Goal: Task Accomplishment & Management: Manage account settings

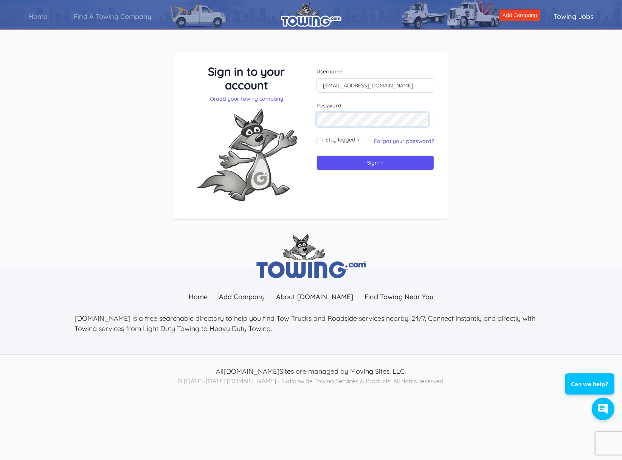
click at [316, 155] on input "Sign in" at bounding box center [375, 162] width 118 height 15
click at [380, 146] on form "Username Password Stay logged in" at bounding box center [375, 119] width 118 height 102
click at [381, 141] on link "Forgot your password?" at bounding box center [404, 141] width 60 height 7
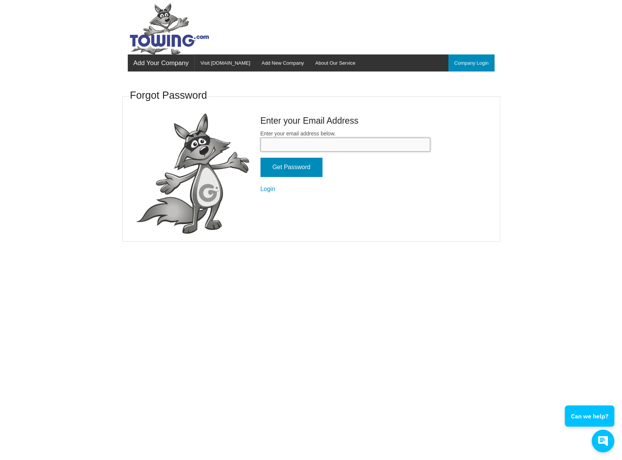
click at [303, 143] on input "Enter your email address below." at bounding box center [345, 145] width 170 height 14
type input "[EMAIL_ADDRESS][DOMAIN_NAME]"
click at [298, 169] on input "Get Password" at bounding box center [291, 167] width 62 height 19
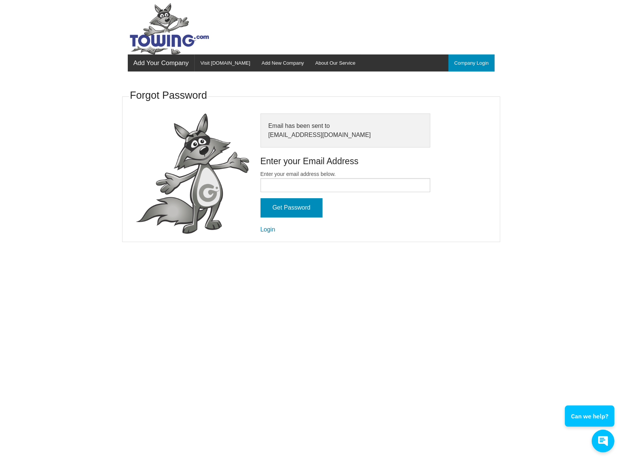
click at [268, 229] on link "Login" at bounding box center [267, 229] width 15 height 6
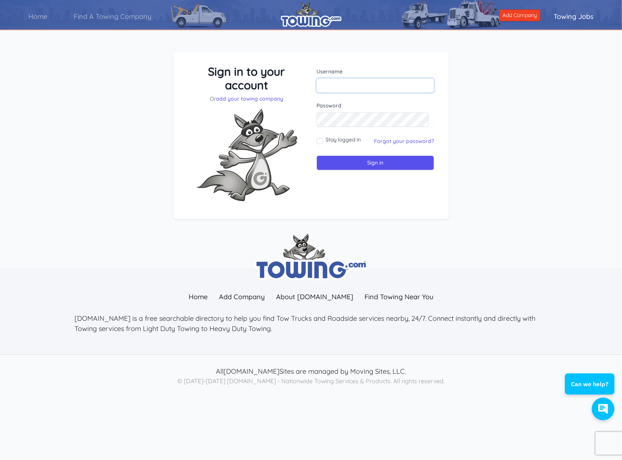
click at [337, 91] on input "text" at bounding box center [375, 85] width 118 height 14
type input "[EMAIL_ADDRESS][DOMAIN_NAME]"
click at [316, 155] on input "Sign in" at bounding box center [375, 162] width 118 height 15
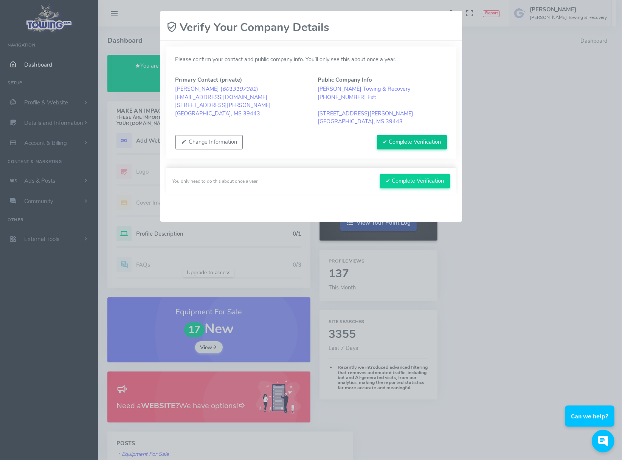
click at [421, 139] on button "✔ Complete Verification" at bounding box center [412, 142] width 70 height 14
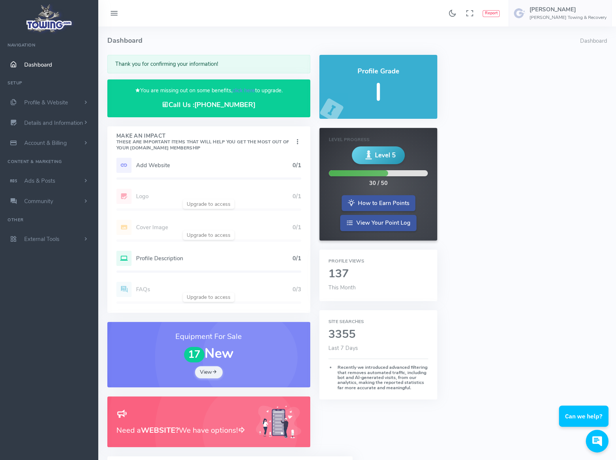
click at [256, 151] on div "Make An Impact These are important items that will help you get the most out of…" at bounding box center [208, 142] width 203 height 32
click at [299, 153] on div "Make An Impact These are important items that will help you get the most out of…" at bounding box center [208, 142] width 203 height 32
click at [195, 62] on div "Thank you for confirming your information!" at bounding box center [208, 64] width 203 height 19
click at [384, 208] on link "How to Earn Points" at bounding box center [379, 202] width 74 height 16
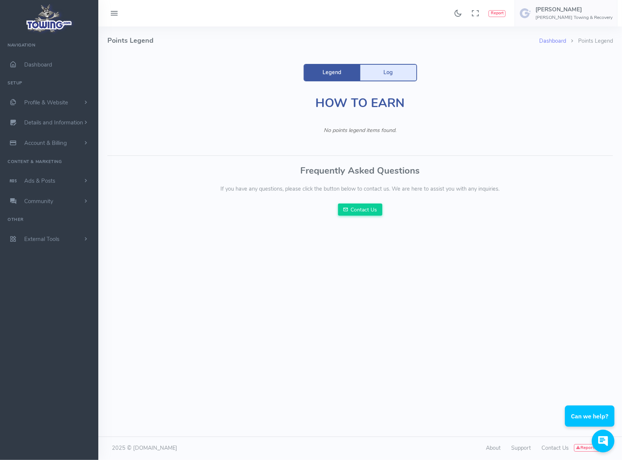
click at [384, 71] on link "Log" at bounding box center [388, 73] width 56 height 16
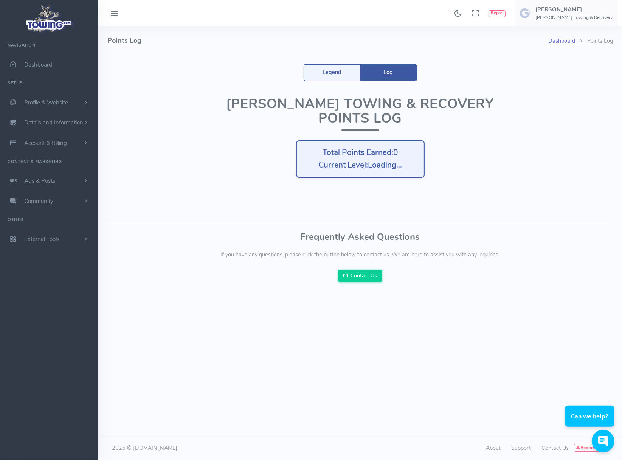
click at [569, 40] on link "Dashboard" at bounding box center [561, 41] width 27 height 8
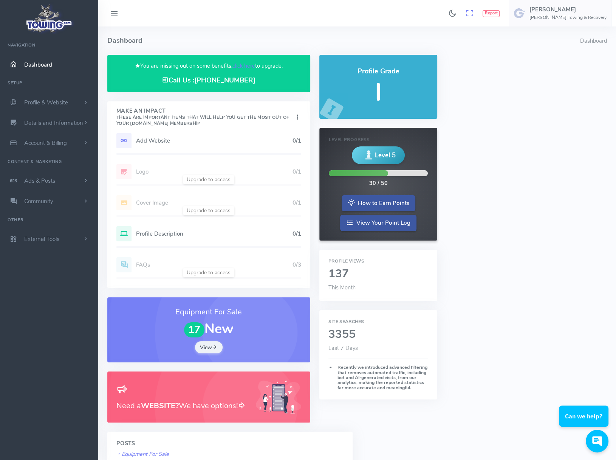
click at [474, 16] on icon at bounding box center [469, 13] width 8 height 12
click at [158, 138] on h5 "Add Website" at bounding box center [214, 141] width 157 height 6
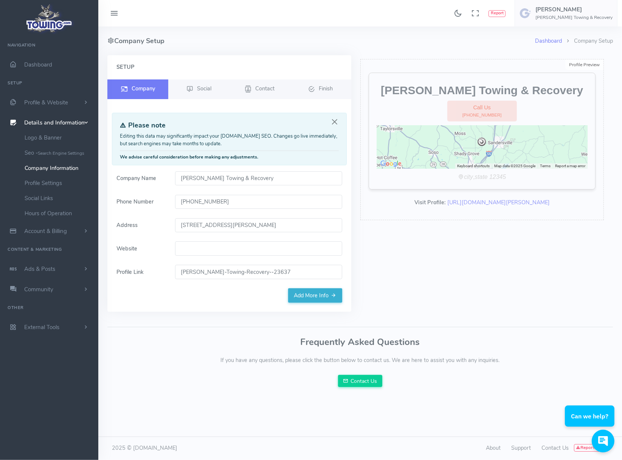
click at [217, 249] on input "Website" at bounding box center [258, 248] width 167 height 14
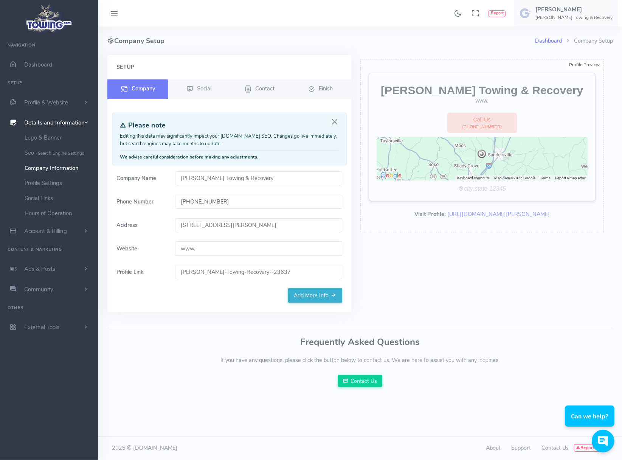
type input "www."
drag, startPoint x: 204, startPoint y: 251, endPoint x: 126, endPoint y: 247, distance: 78.7
click at [126, 247] on div "Website www." at bounding box center [229, 248] width 235 height 14
paste input "overy www.jenkinstowingrecovery.com"
drag, startPoint x: 202, startPoint y: 247, endPoint x: 177, endPoint y: 248, distance: 25.3
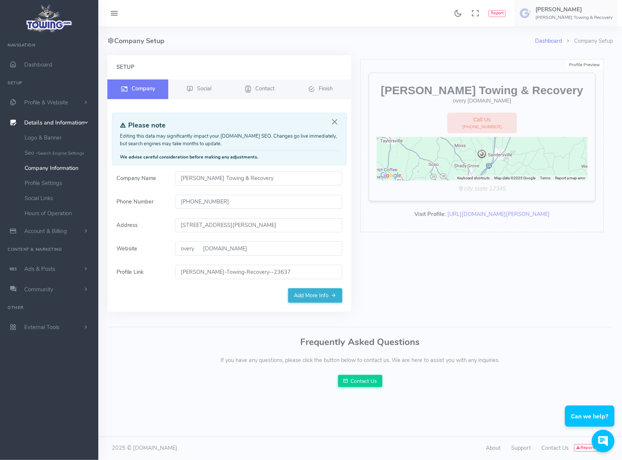
click at [177, 248] on input "overy www.jenkinstowingrecovery.com" at bounding box center [258, 248] width 167 height 14
click at [324, 294] on link "Add More Info" at bounding box center [315, 295] width 54 height 14
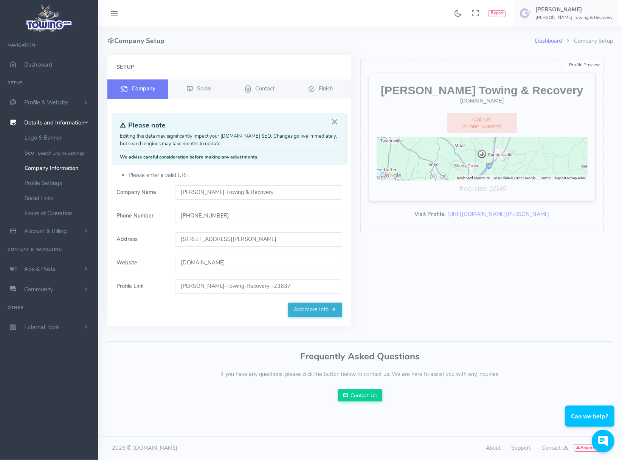
click at [186, 288] on input "Jenkins-Towing-Recovery--23637" at bounding box center [258, 286] width 167 height 14
click at [182, 262] on input "www.jenkinstowingrecovery.com" at bounding box center [258, 263] width 167 height 14
type input "www.jenkinstowingrecovery.com"
click at [302, 308] on link "Add More Info" at bounding box center [315, 309] width 54 height 14
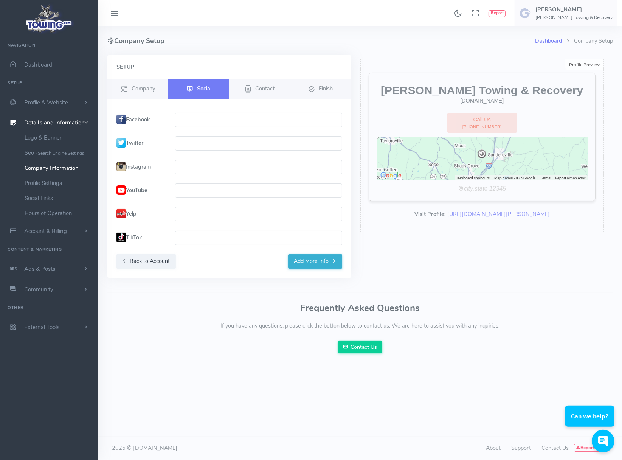
click at [186, 119] on input "text" at bounding box center [258, 120] width 167 height 14
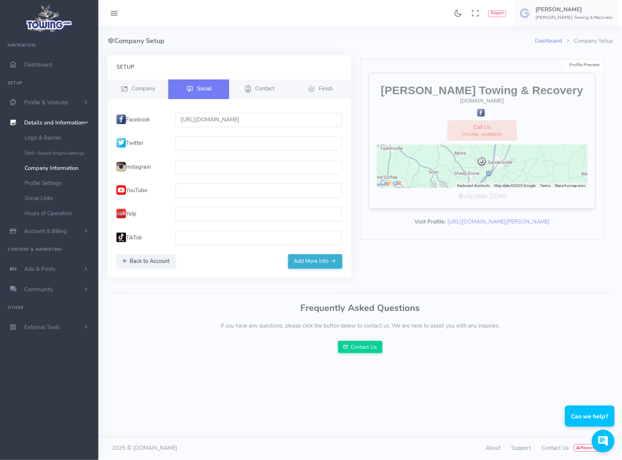
scroll to position [0, 1]
type input "https://www.facebook.com/share/1VPjuras3G/?mibextid=wwXlfr"
click at [316, 260] on button "Add More Info" at bounding box center [315, 261] width 54 height 14
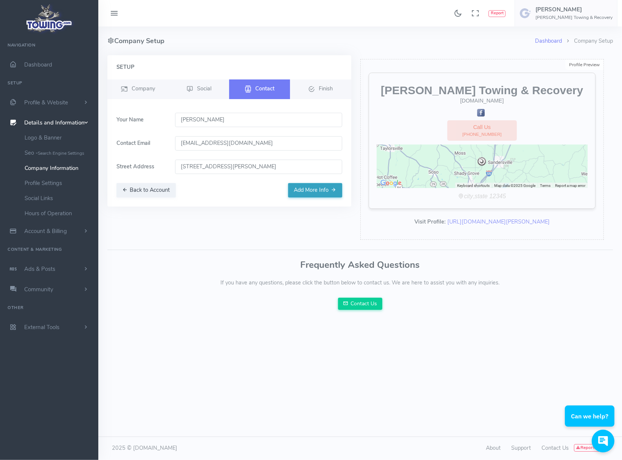
click at [319, 189] on button "Add More Info" at bounding box center [315, 190] width 54 height 14
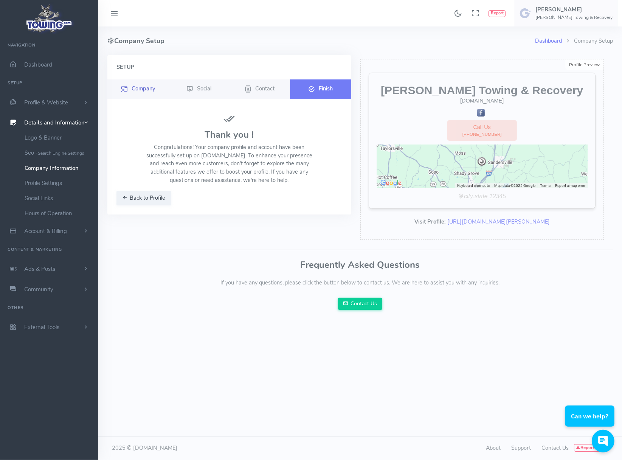
click at [146, 92] on span "Company" at bounding box center [143, 89] width 23 height 8
click at [146, 85] on span "Company" at bounding box center [143, 89] width 23 height 8
click at [131, 197] on button "Back to Profile" at bounding box center [143, 198] width 55 height 14
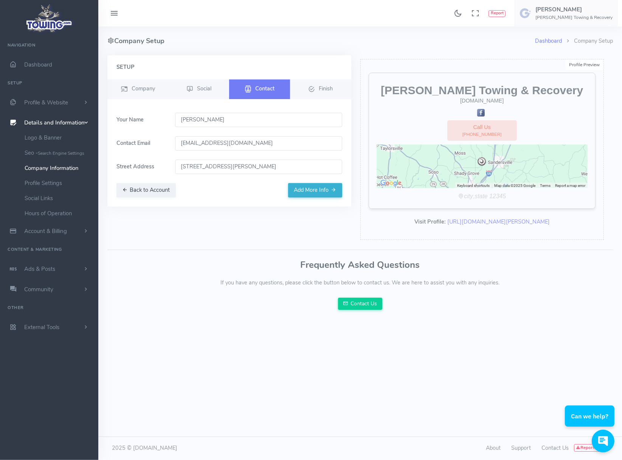
click at [584, 39] on li "Company Setup" at bounding box center [587, 41] width 51 height 8
click at [549, 43] on link "Dashboard" at bounding box center [548, 41] width 27 height 8
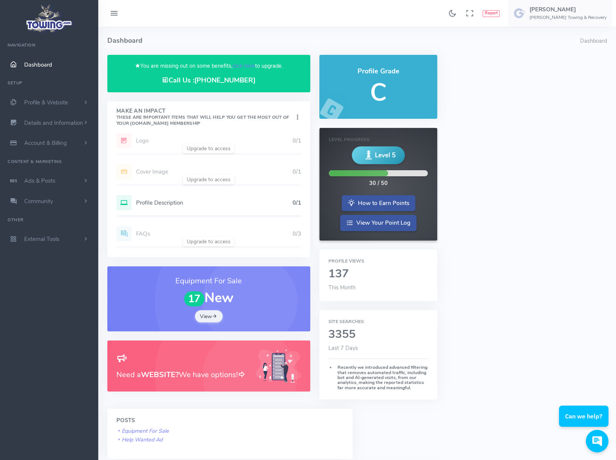
click at [285, 202] on h5 "Profile Description" at bounding box center [214, 203] width 157 height 6
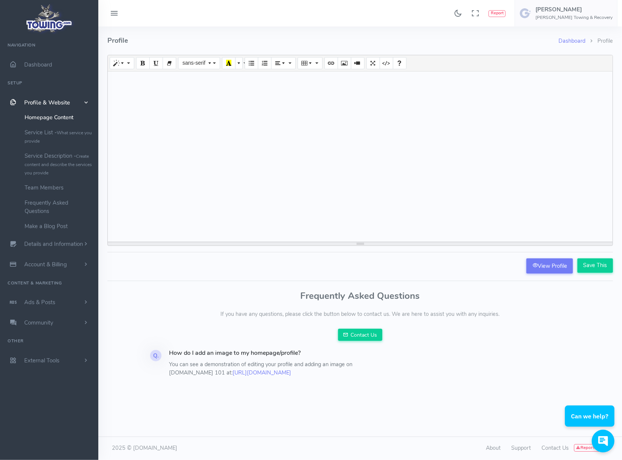
click at [235, 86] on div at bounding box center [360, 156] width 505 height 170
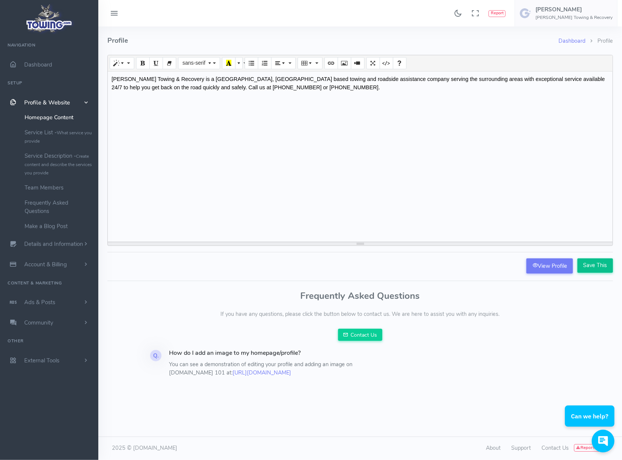
click at [592, 268] on input "Save This" at bounding box center [595, 265] width 36 height 14
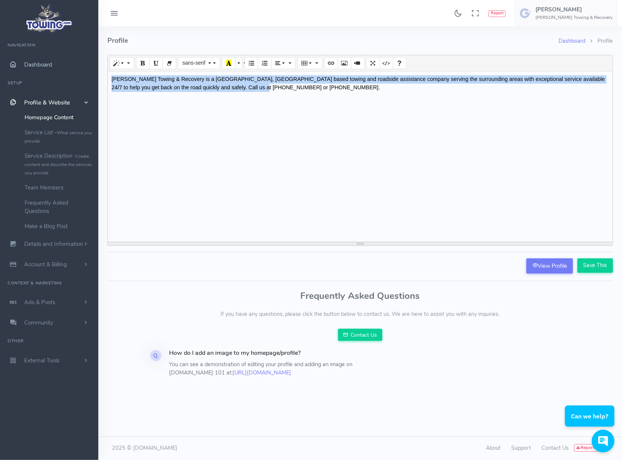
drag, startPoint x: 245, startPoint y: 94, endPoint x: 62, endPoint y: 65, distance: 185.2
click at [62, 65] on div "Found 17 results Analytics Report" at bounding box center [311, 229] width 622 height 459
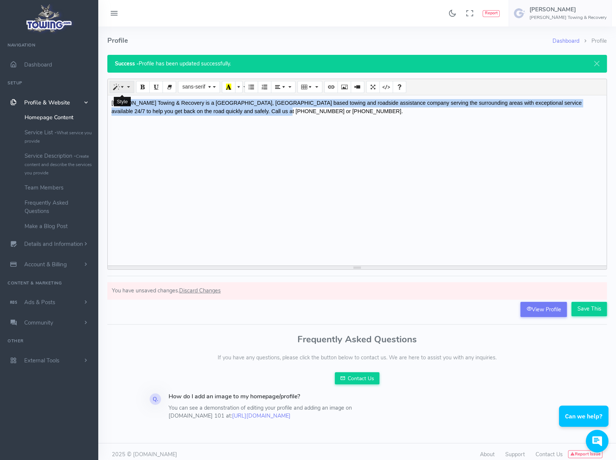
drag, startPoint x: 259, startPoint y: 116, endPoint x: 121, endPoint y: 85, distance: 141.4
click at [121, 85] on div "Normal Quote Code Header 1 Header 2 Header 3 Header 4 Header 5 Header 6 sans-se…" at bounding box center [357, 174] width 500 height 191
click at [212, 86] on button "sans-serif" at bounding box center [199, 87] width 42 height 12
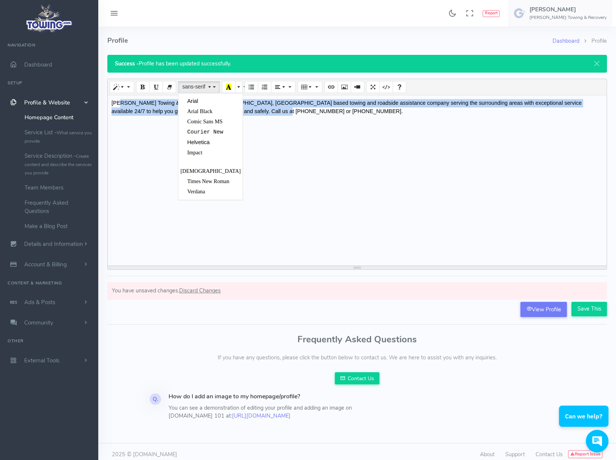
click at [152, 157] on div "[PERSON_NAME] Towing & Recovery is a [GEOGRAPHIC_DATA], [GEOGRAPHIC_DATA] based…" at bounding box center [357, 180] width 499 height 170
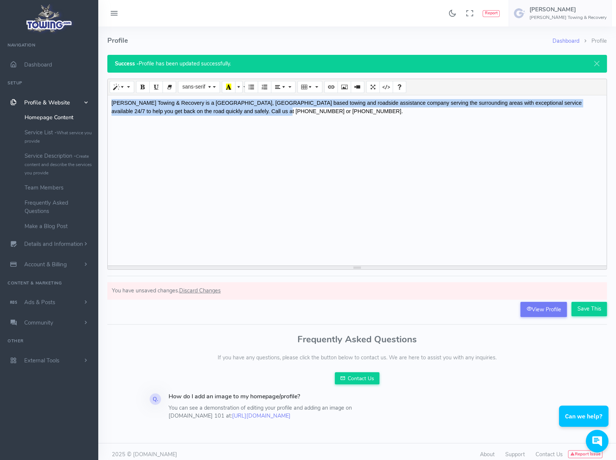
drag, startPoint x: 253, startPoint y: 118, endPoint x: 104, endPoint y: 99, distance: 150.2
click at [104, 99] on div "Dashboard Profile Profile Success - Profile has been updated successfully. Jenk…" at bounding box center [357, 171] width 509 height 291
click at [213, 88] on button "sans-serif" at bounding box center [199, 87] width 42 height 12
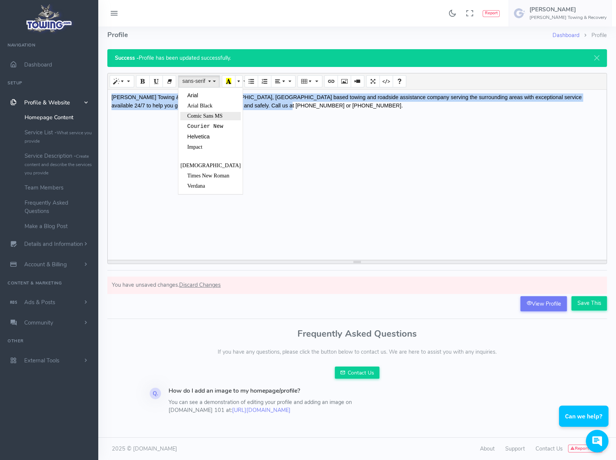
scroll to position [13, 0]
click at [202, 113] on span "Comic Sans MS" at bounding box center [205, 116] width 36 height 6
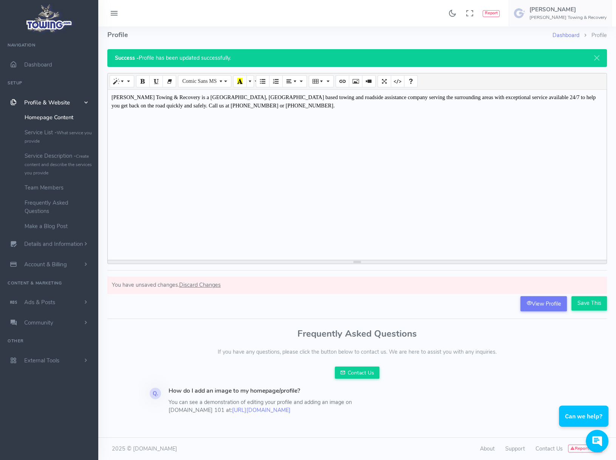
scroll to position [14, 0]
click at [251, 78] on span "More Color" at bounding box center [250, 81] width 5 height 6
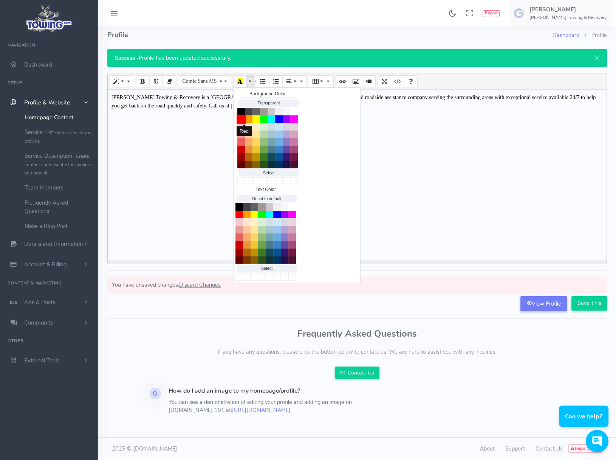
click at [245, 115] on button "Red" at bounding box center [241, 119] width 9 height 9
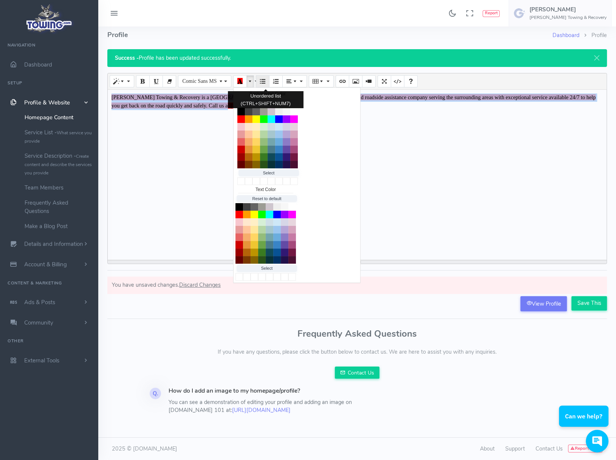
click at [265, 78] on icon "Unordered list (CTRL+SHIFT+NUM7)" at bounding box center [262, 81] width 5 height 6
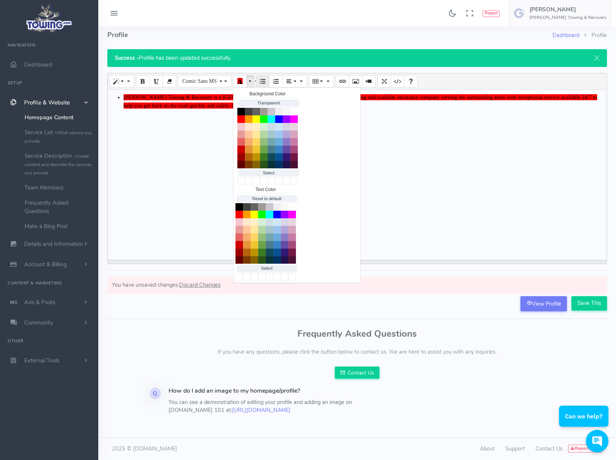
click at [265, 78] on icon "Unordered list (CTRL+SHIFT+NUM7)" at bounding box center [262, 81] width 5 height 6
click at [144, 78] on icon "Bold (CTRL+B)" at bounding box center [142, 81] width 5 height 6
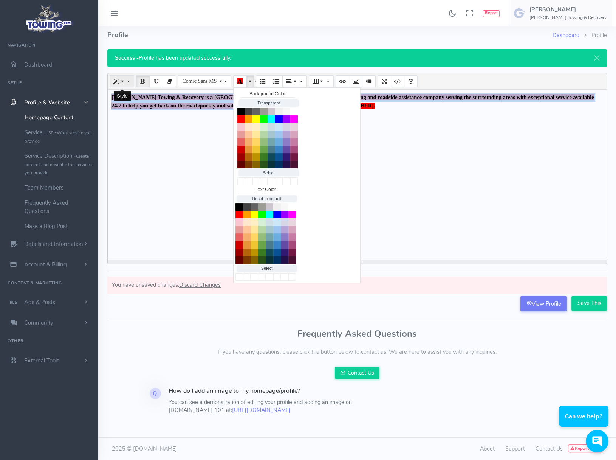
click at [132, 76] on button "Style" at bounding box center [122, 81] width 25 height 12
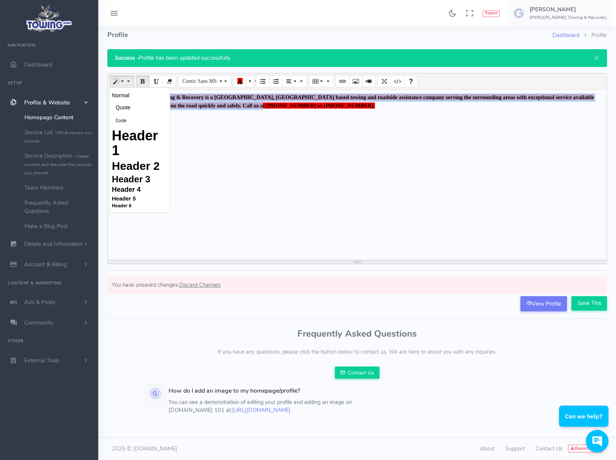
click at [351, 199] on div "[PERSON_NAME] Towing & Recovery is a [GEOGRAPHIC_DATA], [GEOGRAPHIC_DATA] based…" at bounding box center [357, 175] width 499 height 170
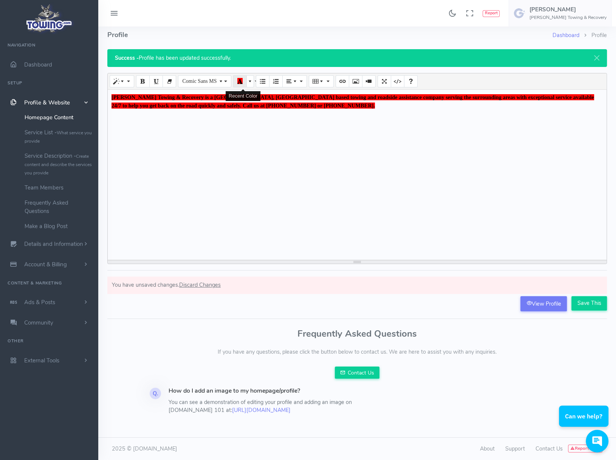
click at [243, 78] on icon "Recent Color" at bounding box center [239, 81] width 5 height 6
click at [252, 78] on span "More Color" at bounding box center [250, 81] width 5 height 6
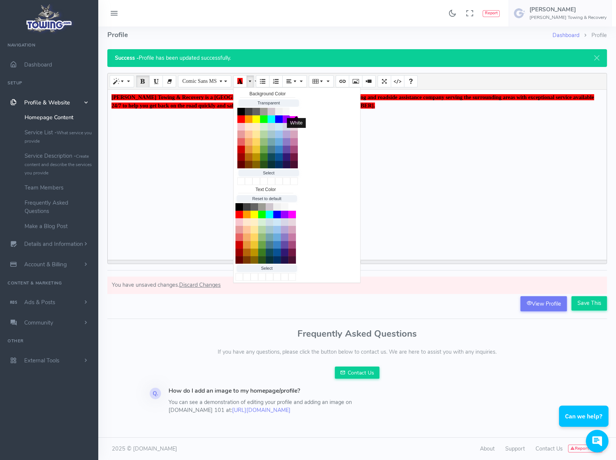
click at [297, 107] on button "White" at bounding box center [294, 111] width 9 height 9
click at [240, 210] on button "Red" at bounding box center [239, 214] width 9 height 9
click at [212, 199] on div "[PERSON_NAME] Towing & Recovery is a [GEOGRAPHIC_DATA], [GEOGRAPHIC_DATA] based…" at bounding box center [357, 175] width 499 height 170
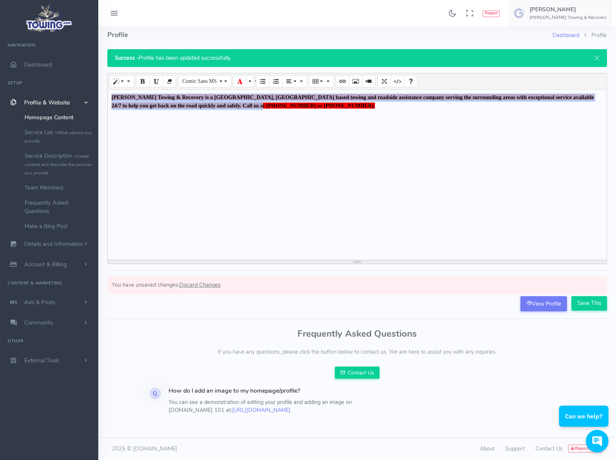
drag, startPoint x: 336, startPoint y: 109, endPoint x: -5, endPoint y: 73, distance: 342.5
click at [0, 73] on html "Found 17 results Analytics Report How can I help you?" at bounding box center [308, 226] width 616 height 465
click at [254, 78] on span "More Color" at bounding box center [250, 81] width 5 height 6
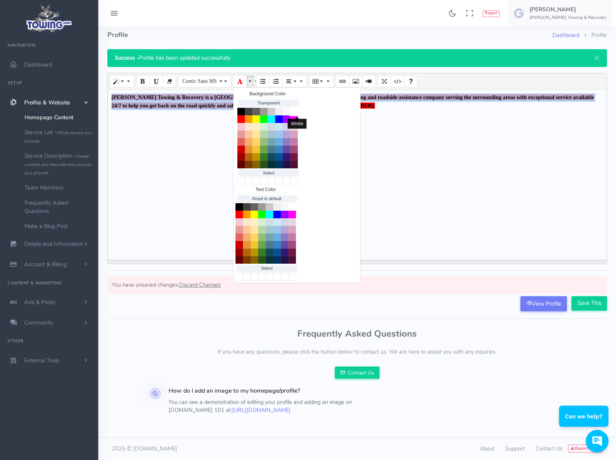
click at [298, 107] on button "White" at bounding box center [294, 111] width 9 height 9
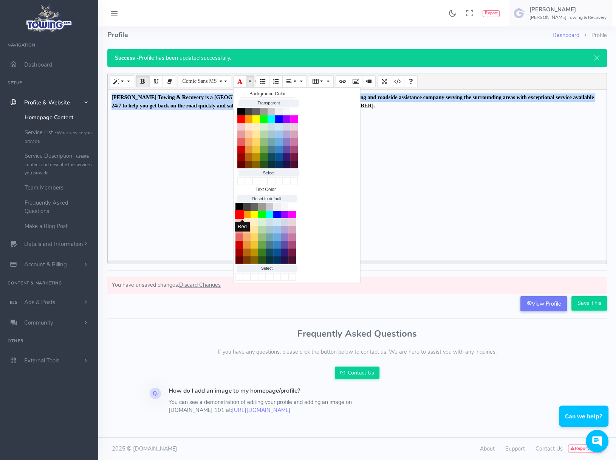
click at [241, 210] on button "Red" at bounding box center [239, 214] width 9 height 9
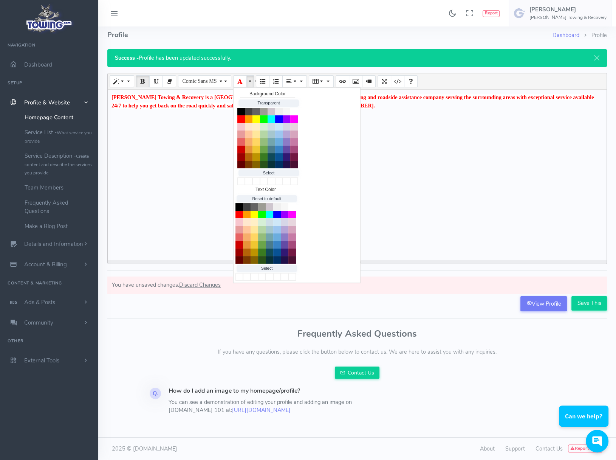
click at [200, 178] on div "[PERSON_NAME] Towing & Recovery is a [GEOGRAPHIC_DATA], [GEOGRAPHIC_DATA] based…" at bounding box center [357, 175] width 499 height 170
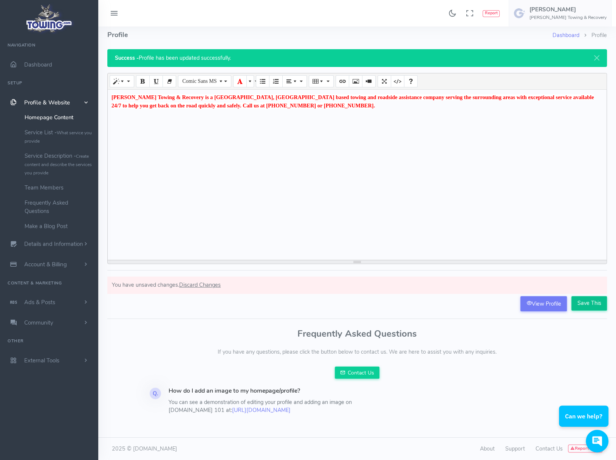
click at [598, 296] on input "Save This" at bounding box center [590, 303] width 36 height 14
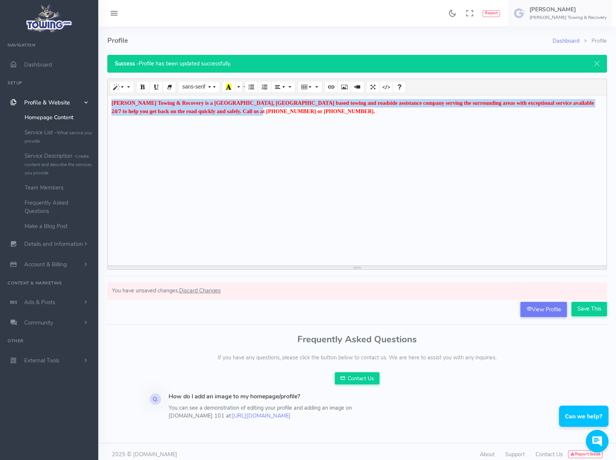
drag, startPoint x: 385, startPoint y: 124, endPoint x: 52, endPoint y: 50, distance: 341.2
click at [53, 51] on div "Found 17 results Analytics Report" at bounding box center [308, 232] width 616 height 465
copy font "[PERSON_NAME] Towing & Recovery is a [GEOGRAPHIC_DATA], [GEOGRAPHIC_DATA] based…"
click at [218, 203] on div "[PERSON_NAME] Towing & Recovery is a [GEOGRAPHIC_DATA], [GEOGRAPHIC_DATA] based…" at bounding box center [357, 180] width 499 height 170
click at [549, 308] on link "View Profile" at bounding box center [544, 309] width 47 height 15
